Goal: Complete application form: Complete application form

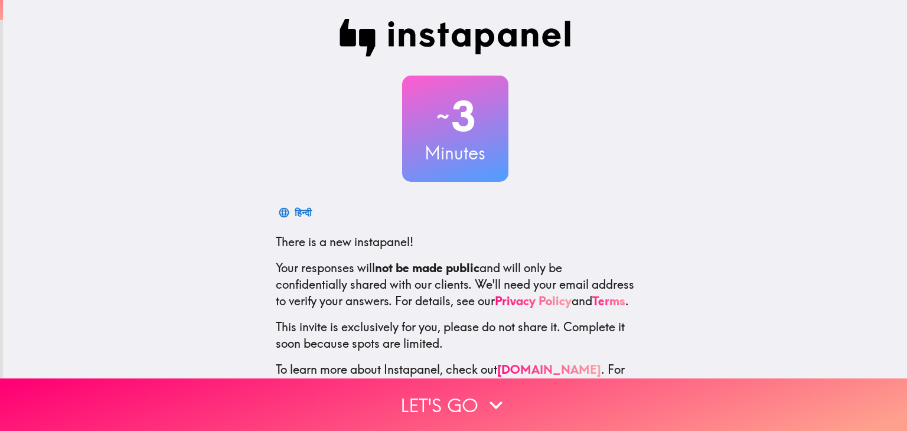
scroll to position [60, 0]
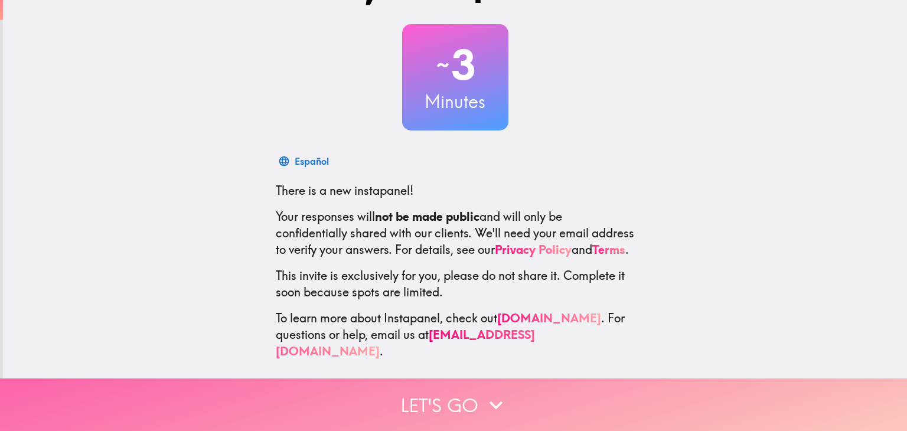
click at [476, 390] on button "Let's go" at bounding box center [453, 405] width 907 height 53
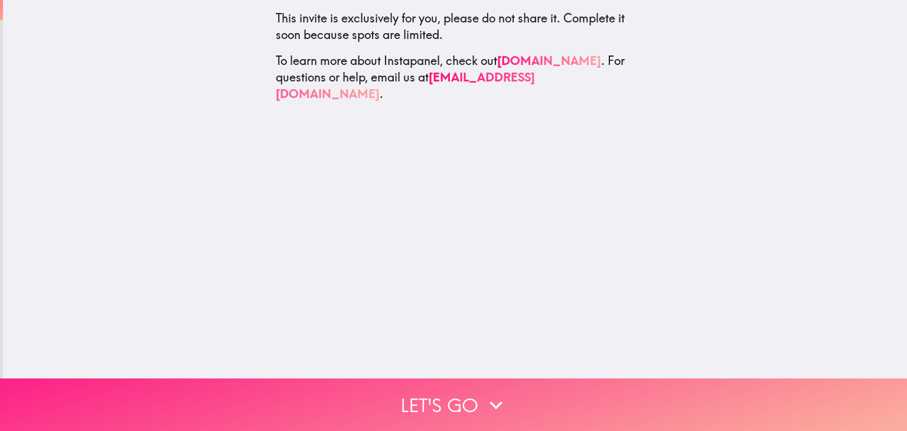
scroll to position [0, 0]
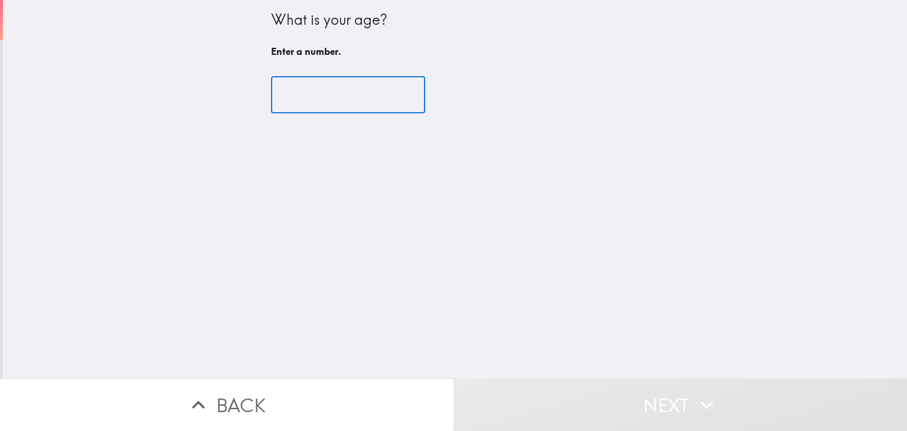
click at [307, 93] on input "number" at bounding box center [348, 95] width 154 height 37
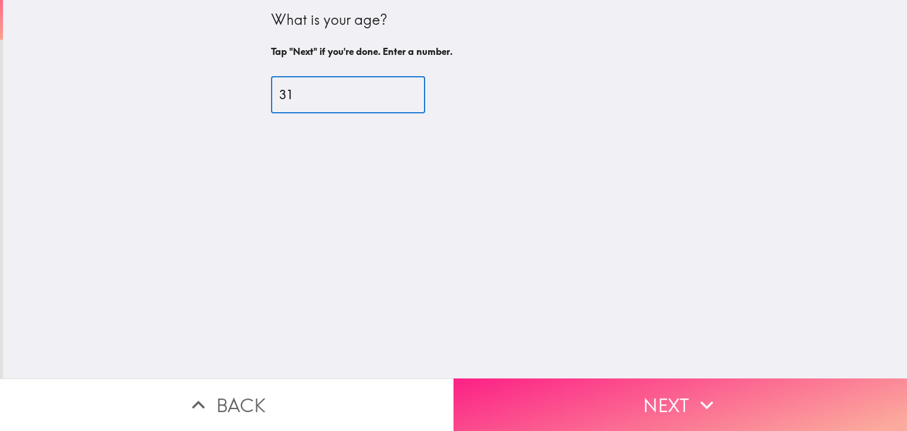
type input "31"
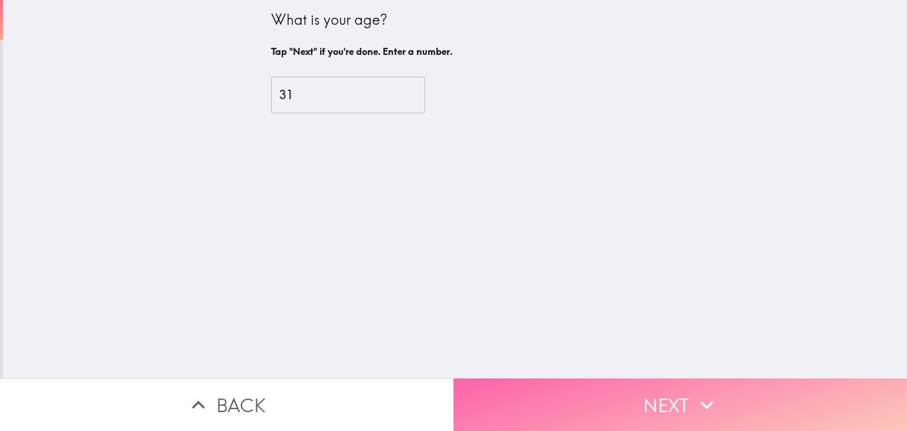
click at [763, 390] on button "Next" at bounding box center [681, 405] width 454 height 53
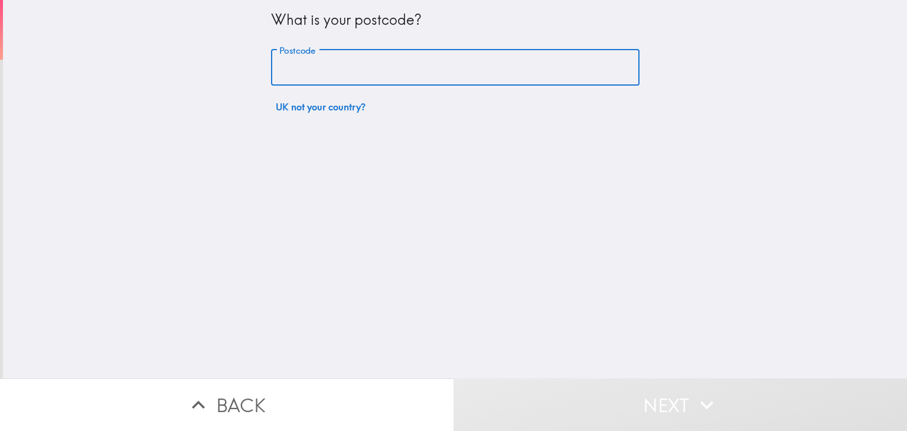
click at [328, 68] on input "Postcode" at bounding box center [455, 68] width 369 height 37
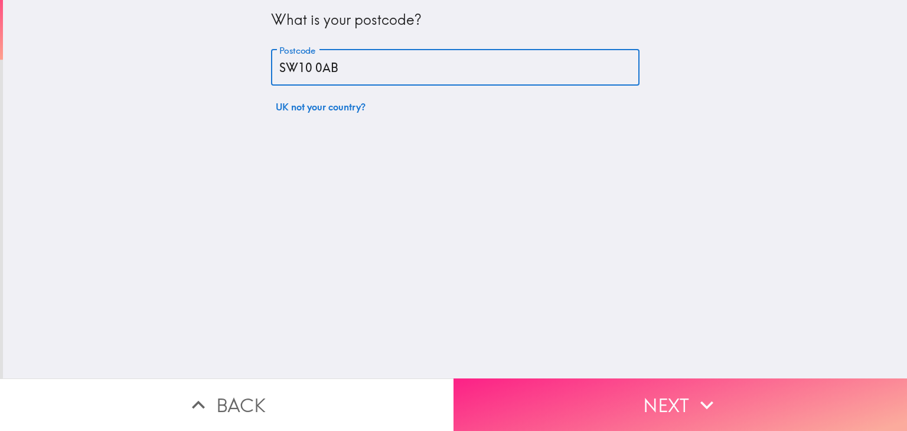
type input "SW10 0AB"
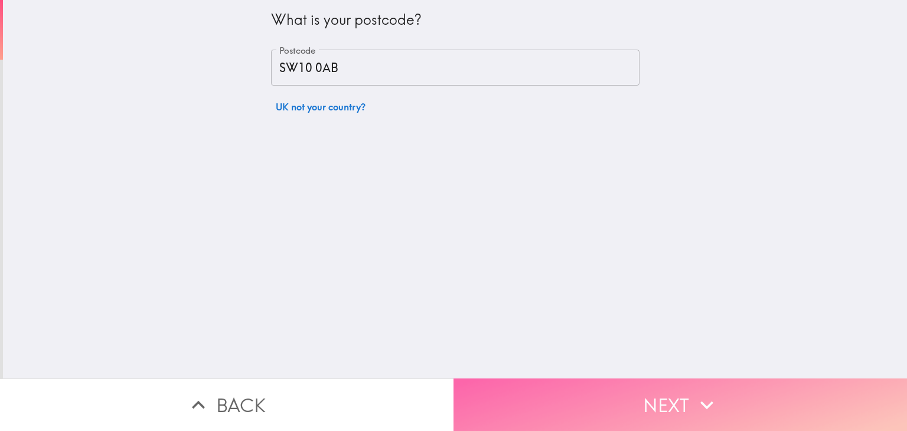
click at [578, 401] on button "Next" at bounding box center [681, 405] width 454 height 53
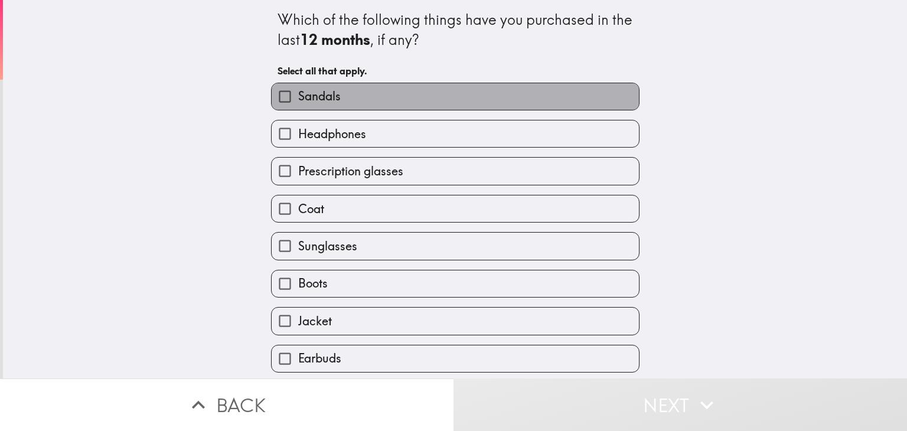
click at [312, 89] on span "Sandals" at bounding box center [319, 96] width 43 height 17
click at [298, 89] on input "Sandals" at bounding box center [285, 96] width 27 height 27
checkbox input "true"
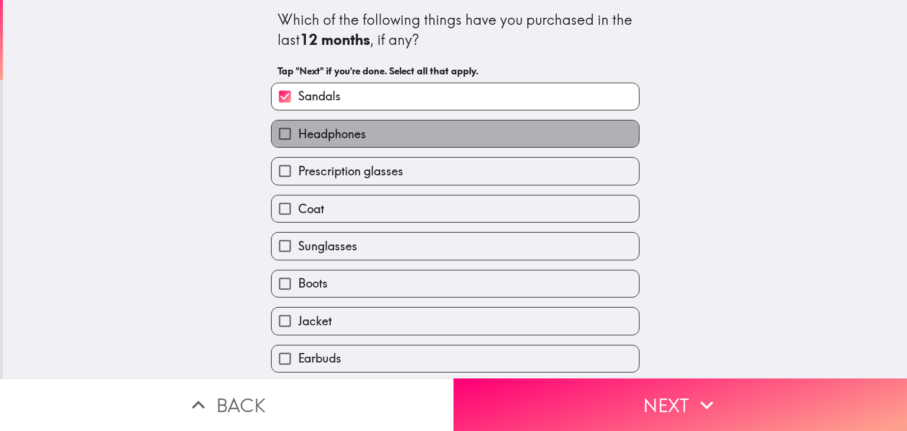
click at [320, 126] on span "Headphones" at bounding box center [332, 134] width 68 height 17
click at [298, 126] on input "Headphones" at bounding box center [285, 133] width 27 height 27
checkbox input "true"
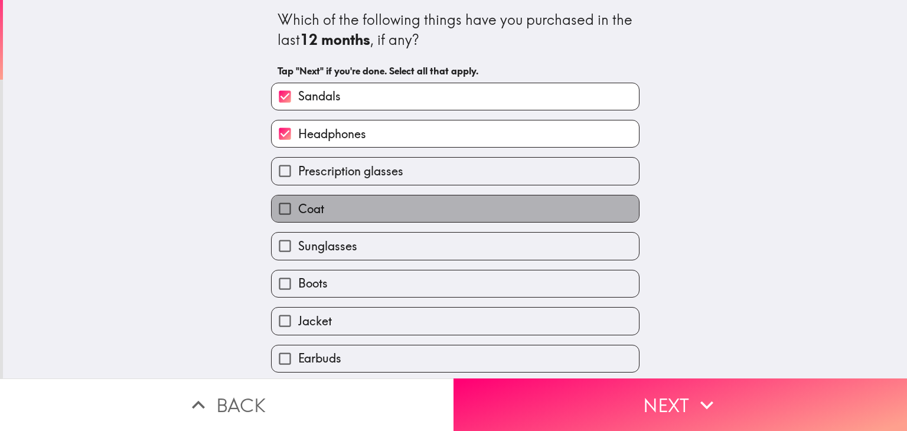
click at [333, 206] on label "Coat" at bounding box center [455, 208] width 367 height 27
click at [298, 206] on input "Coat" at bounding box center [285, 208] width 27 height 27
checkbox input "true"
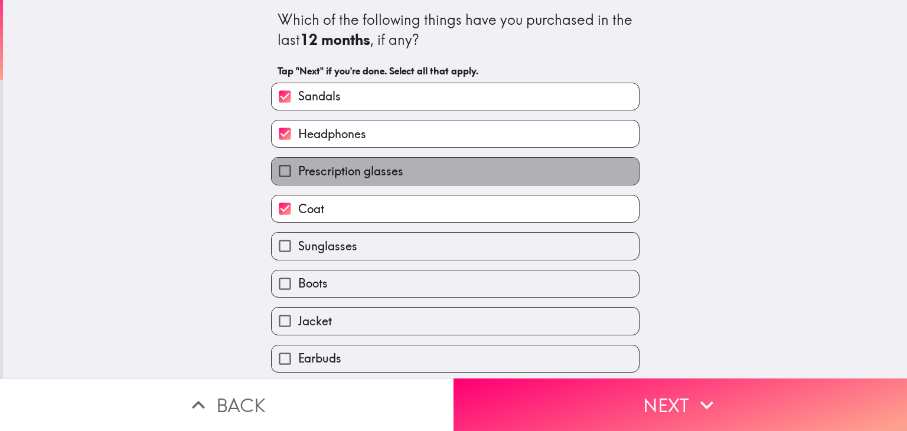
click at [340, 175] on span "Prescription glasses" at bounding box center [350, 171] width 105 height 17
click at [298, 175] on input "Prescription glasses" at bounding box center [285, 171] width 27 height 27
checkbox input "true"
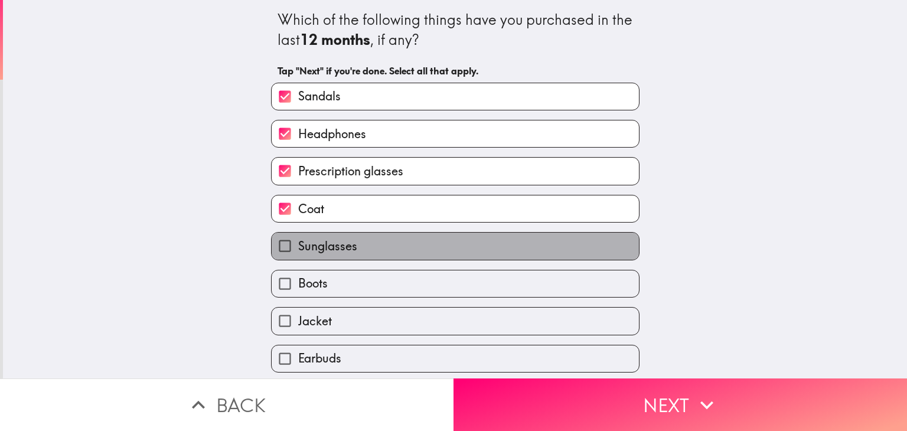
click at [354, 235] on label "Sunglasses" at bounding box center [455, 246] width 367 height 27
click at [298, 235] on input "Sunglasses" at bounding box center [285, 246] width 27 height 27
checkbox input "true"
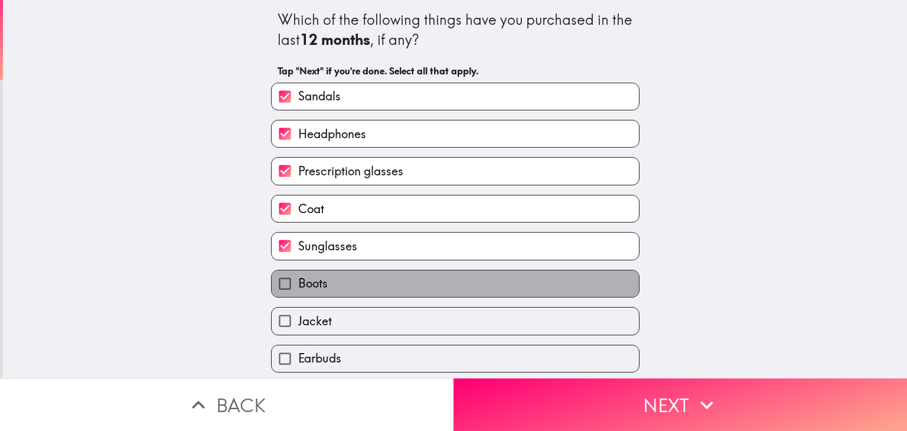
click at [360, 279] on label "Boots" at bounding box center [455, 284] width 367 height 27
click at [298, 279] on input "Boots" at bounding box center [285, 284] width 27 height 27
checkbox input "true"
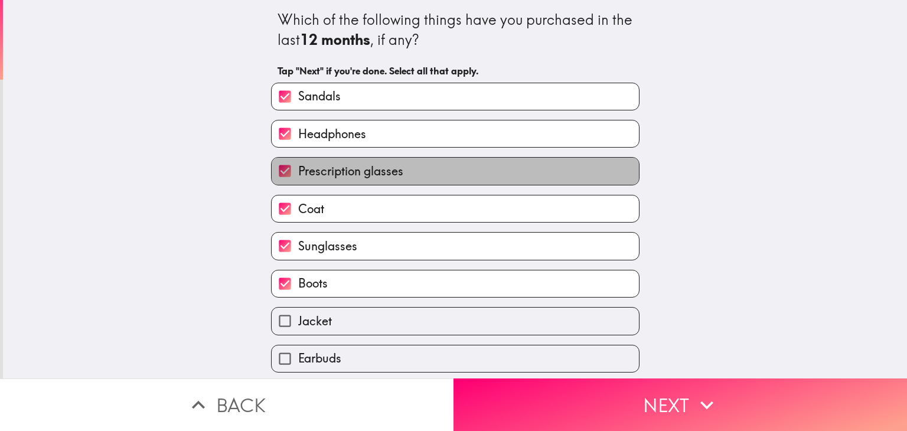
click at [366, 182] on label "Prescription glasses" at bounding box center [455, 171] width 367 height 27
click at [298, 182] on input "Prescription glasses" at bounding box center [285, 171] width 27 height 27
checkbox input "false"
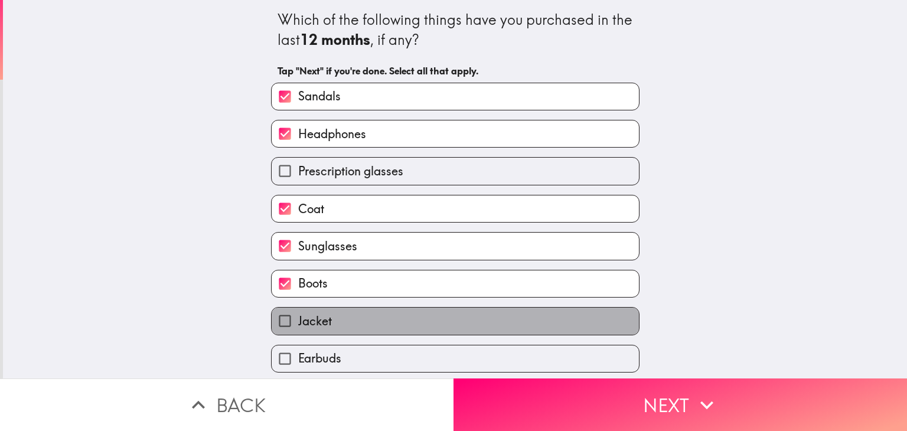
click at [389, 311] on label "Jacket" at bounding box center [455, 321] width 367 height 27
click at [298, 311] on input "Jacket" at bounding box center [285, 321] width 27 height 27
checkbox input "true"
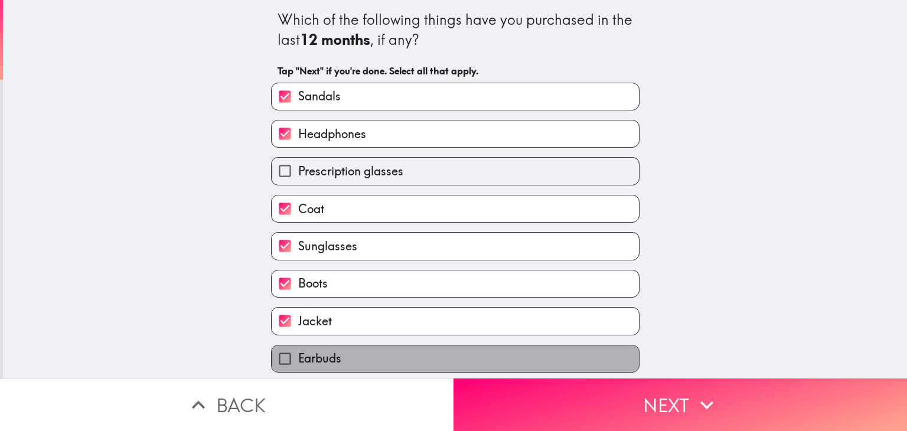
click at [394, 346] on label "Earbuds" at bounding box center [455, 359] width 367 height 27
click at [298, 346] on input "Earbuds" at bounding box center [285, 359] width 27 height 27
checkbox input "true"
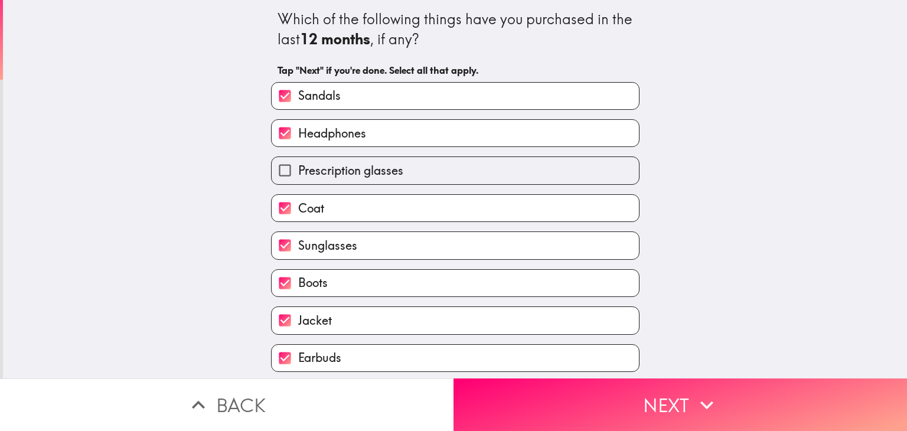
scroll to position [76, 0]
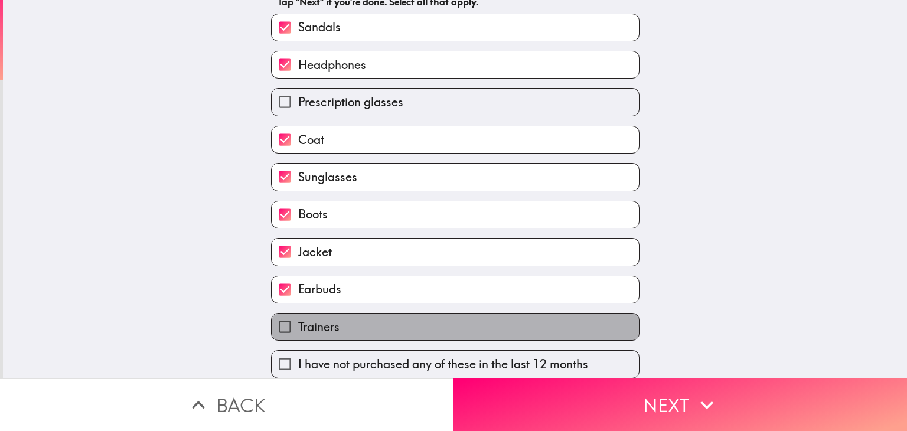
click at [373, 314] on label "Trainers" at bounding box center [455, 327] width 367 height 27
click at [298, 314] on input "Trainers" at bounding box center [285, 327] width 27 height 27
checkbox input "true"
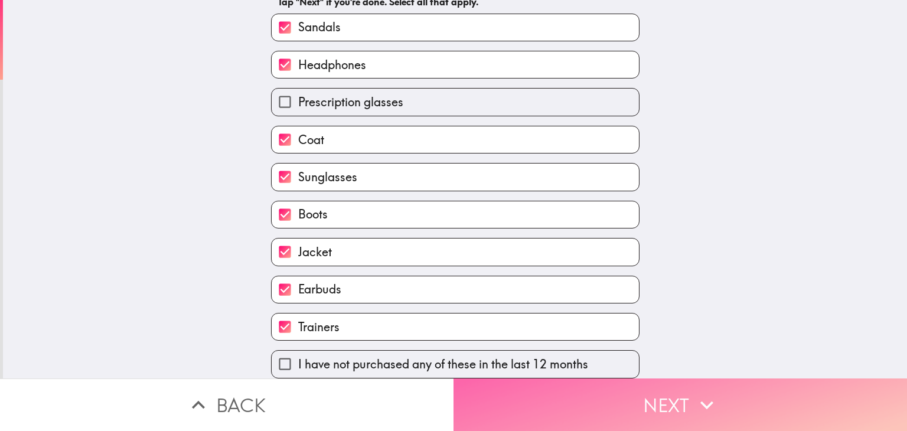
click at [529, 382] on button "Next" at bounding box center [681, 405] width 454 height 53
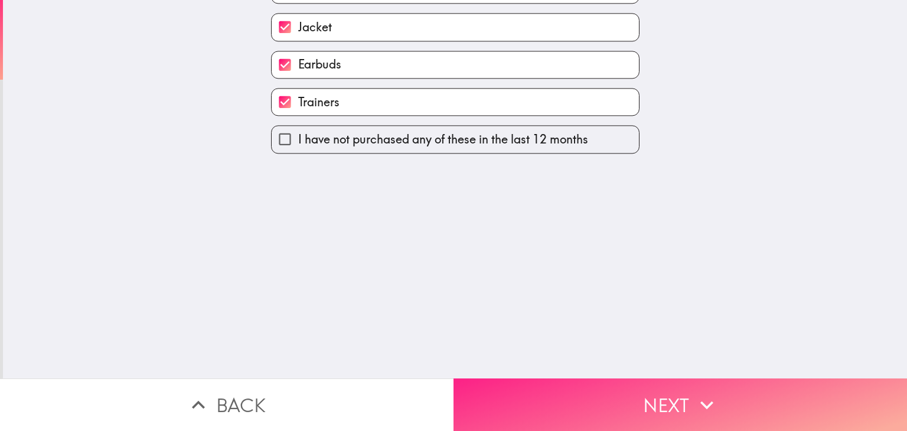
scroll to position [0, 0]
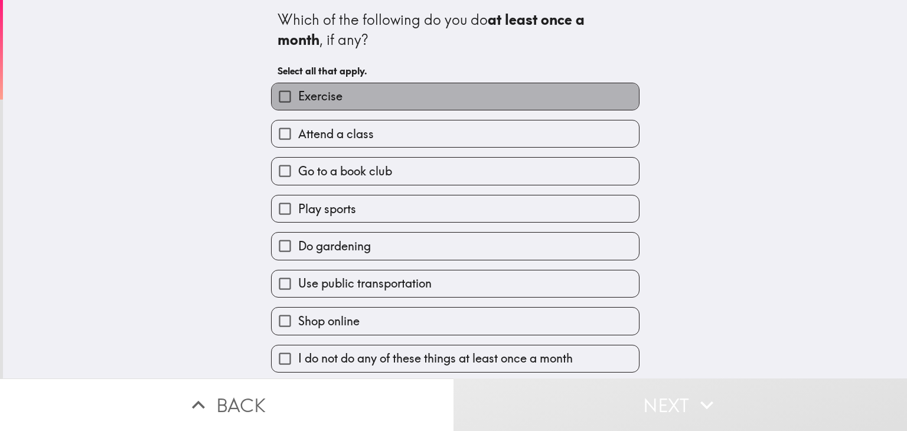
click at [308, 94] on span "Exercise" at bounding box center [320, 96] width 44 height 17
click at [298, 94] on input "Exercise" at bounding box center [285, 96] width 27 height 27
checkbox input "true"
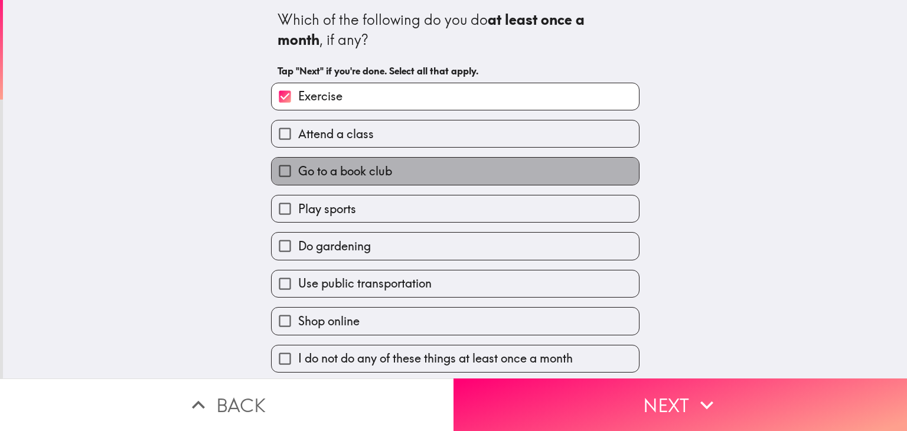
click at [340, 175] on span "Go to a book club" at bounding box center [345, 171] width 94 height 17
click at [298, 175] on input "Go to a book club" at bounding box center [285, 171] width 27 height 27
checkbox input "true"
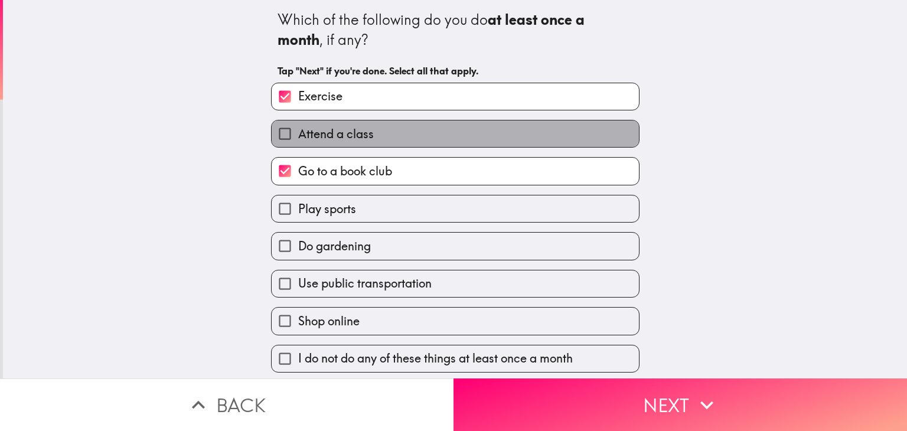
click at [338, 136] on span "Attend a class" at bounding box center [336, 134] width 76 height 17
click at [298, 136] on input "Attend a class" at bounding box center [285, 133] width 27 height 27
checkbox input "true"
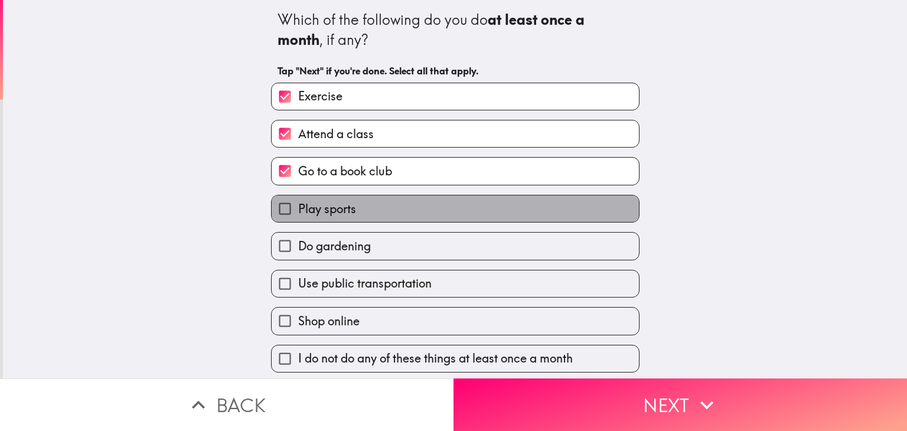
click at [354, 211] on label "Play sports" at bounding box center [455, 208] width 367 height 27
click at [298, 211] on input "Play sports" at bounding box center [285, 208] width 27 height 27
checkbox input "true"
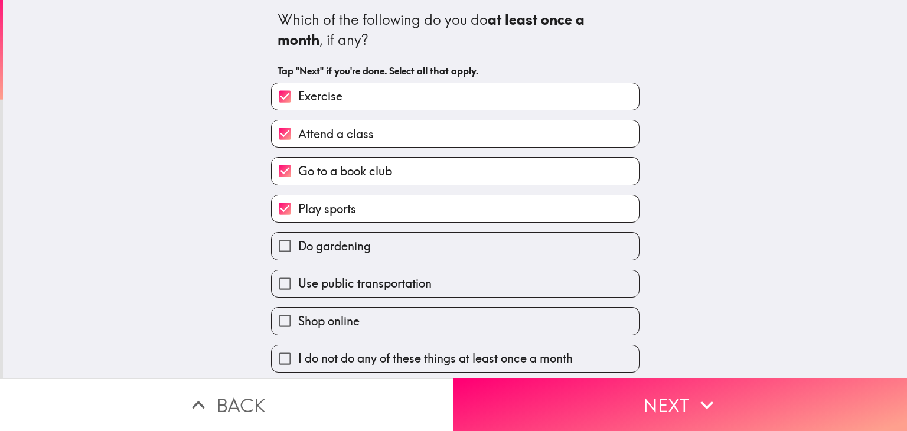
drag, startPoint x: 362, startPoint y: 250, endPoint x: 372, endPoint y: 292, distance: 42.5
click at [372, 292] on div "Exercise Attend a class Go to a book club Play sports Do gardening Use public t…" at bounding box center [451, 222] width 378 height 299
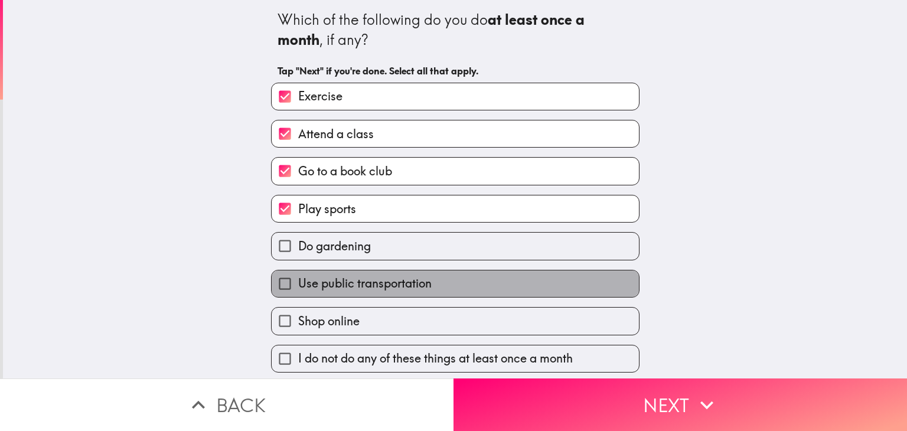
drag, startPoint x: 372, startPoint y: 292, endPoint x: 378, endPoint y: 331, distance: 40.0
click at [378, 331] on div "Exercise Attend a class Go to a book club Play sports Do gardening Use public t…" at bounding box center [451, 222] width 378 height 299
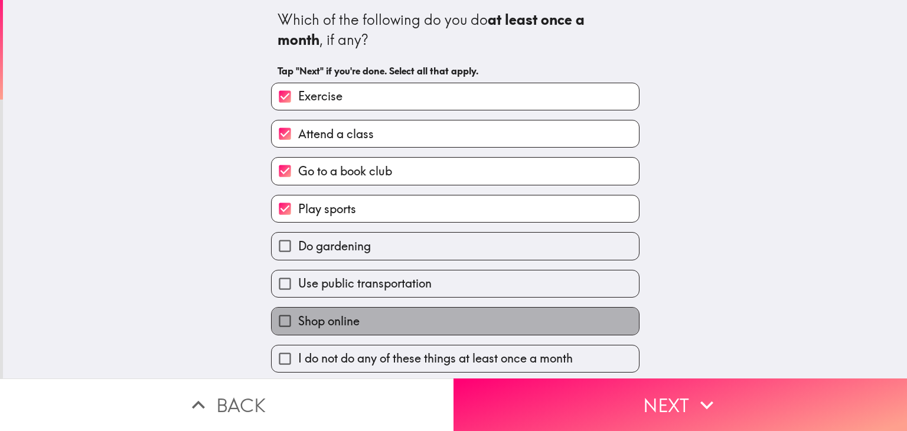
click at [378, 331] on label "Shop online" at bounding box center [455, 321] width 367 height 27
click at [298, 331] on input "Shop online" at bounding box center [285, 321] width 27 height 27
checkbox input "true"
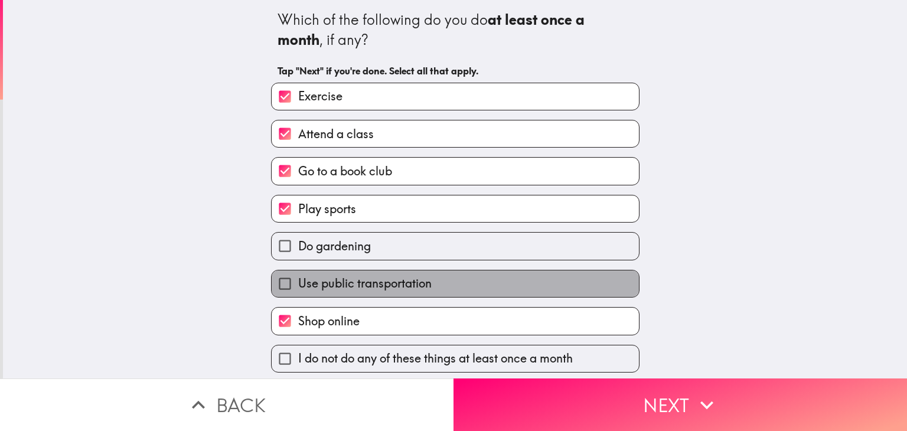
click at [359, 278] on span "Use public transportation" at bounding box center [364, 283] width 133 height 17
click at [298, 278] on input "Use public transportation" at bounding box center [285, 284] width 27 height 27
checkbox input "true"
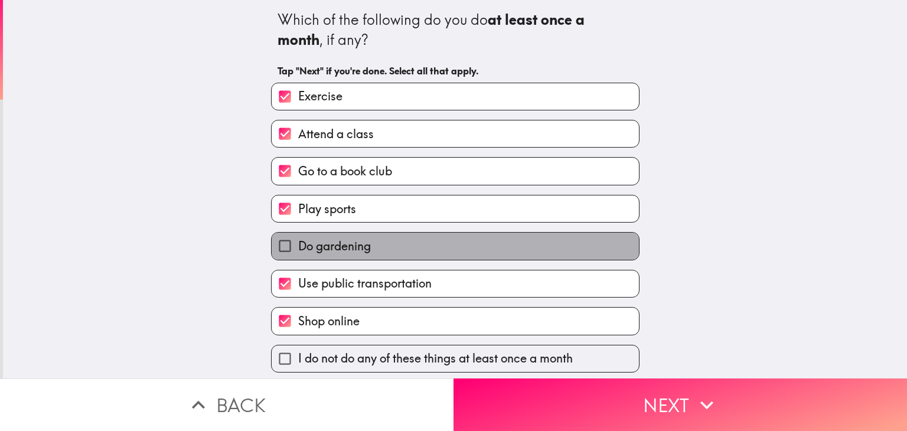
click at [355, 256] on label "Do gardening" at bounding box center [455, 246] width 367 height 27
click at [298, 256] on input "Do gardening" at bounding box center [285, 246] width 27 height 27
checkbox input "true"
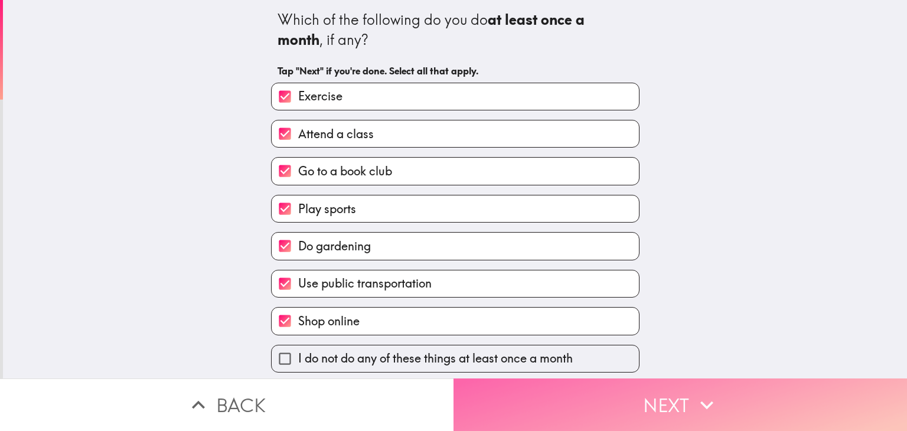
click at [558, 395] on button "Next" at bounding box center [681, 405] width 454 height 53
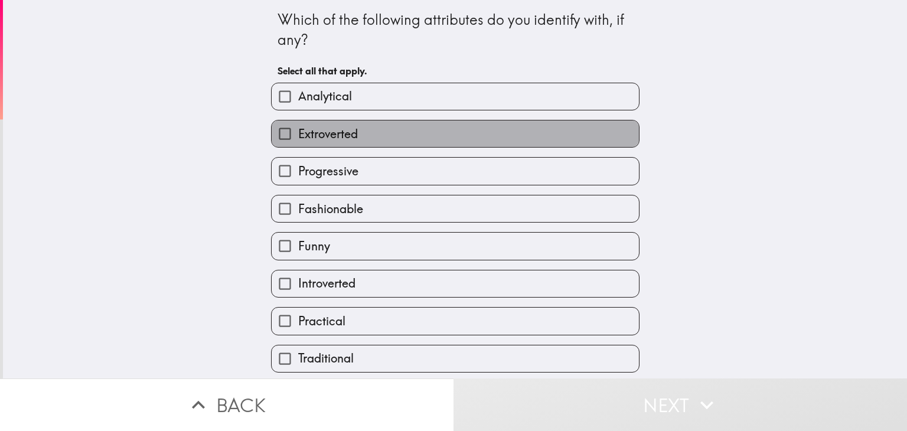
click at [391, 128] on label "Extroverted" at bounding box center [455, 133] width 367 height 27
click at [298, 128] on input "Extroverted" at bounding box center [285, 133] width 27 height 27
checkbox input "true"
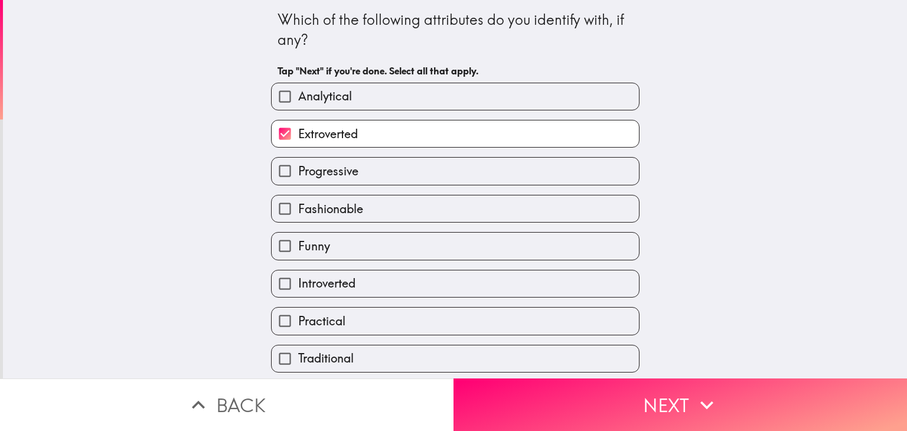
click at [370, 197] on label "Fashionable" at bounding box center [455, 208] width 367 height 27
click at [298, 197] on input "Fashionable" at bounding box center [285, 208] width 27 height 27
checkbox input "true"
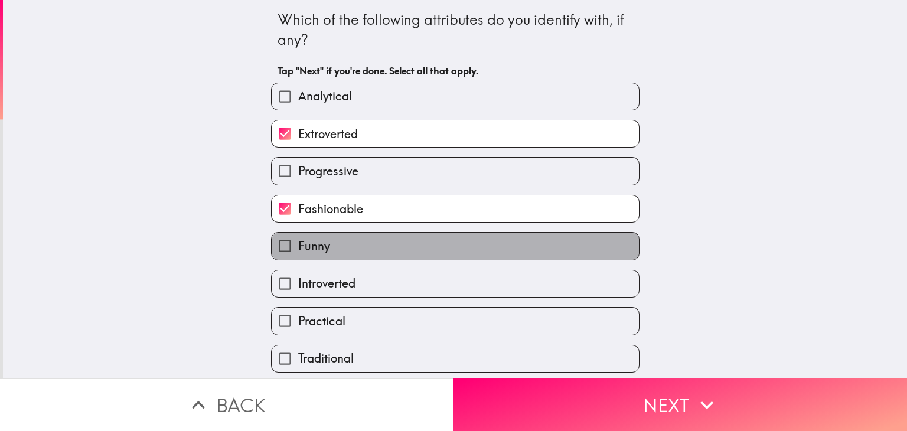
click at [369, 243] on label "Funny" at bounding box center [455, 246] width 367 height 27
click at [298, 243] on input "Funny" at bounding box center [285, 246] width 27 height 27
checkbox input "true"
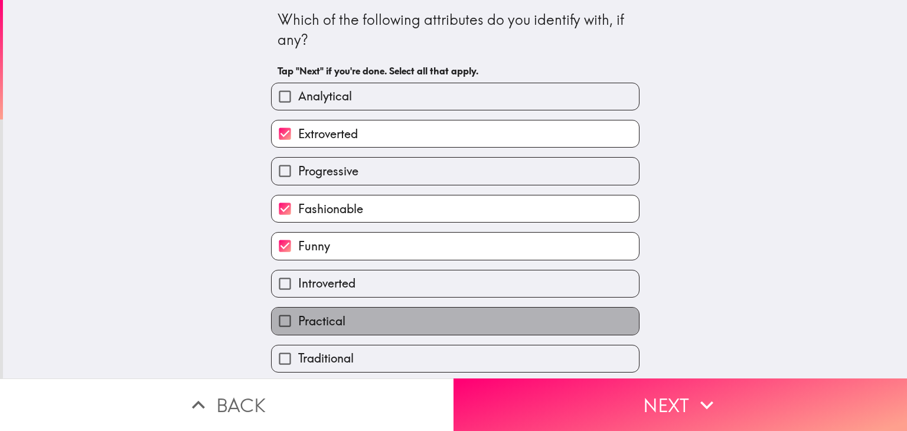
click at [388, 324] on label "Practical" at bounding box center [455, 321] width 367 height 27
click at [298, 324] on input "Practical" at bounding box center [285, 321] width 27 height 27
checkbox input "true"
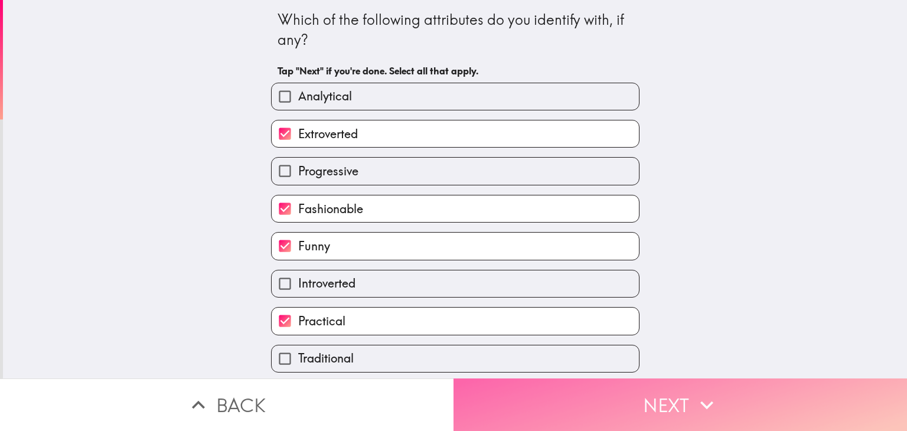
click at [536, 390] on button "Next" at bounding box center [681, 405] width 454 height 53
